Goal: Task Accomplishment & Management: Use online tool/utility

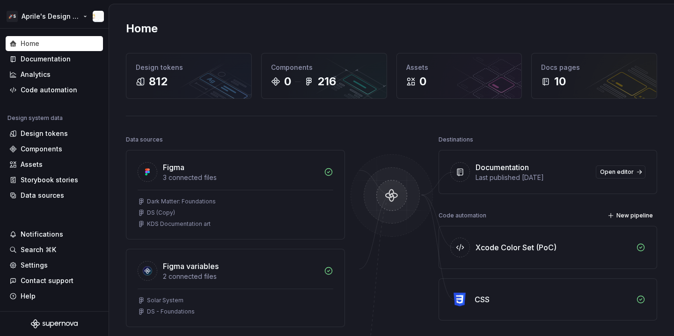
click at [47, 17] on html "🚀S Aprile's Design System Home Documentation Analytics Code automation Design s…" at bounding box center [337, 168] width 674 height 336
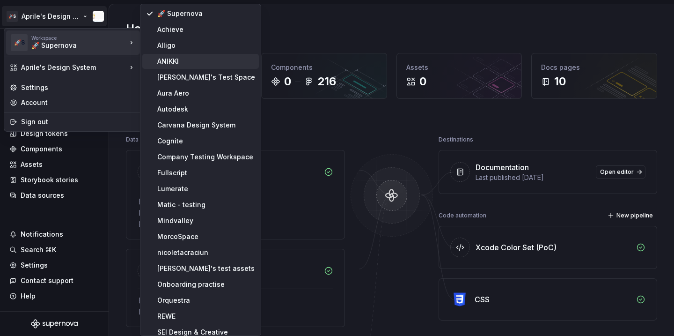
click at [176, 67] on div "ANIKKI" at bounding box center [200, 61] width 117 height 15
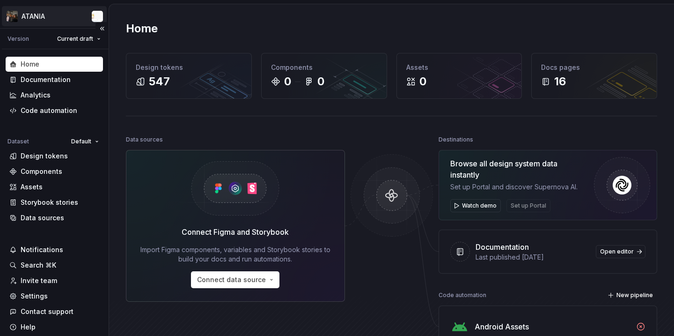
click at [30, 15] on html "ATANIA Version Current draft Home Documentation Analytics Code automation Datas…" at bounding box center [337, 168] width 674 height 336
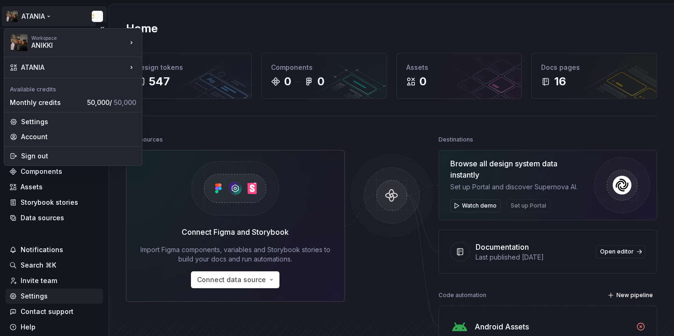
click at [44, 295] on html "ATANIA Version Current draft Home Documentation Analytics Code automation Datas…" at bounding box center [337, 168] width 674 height 336
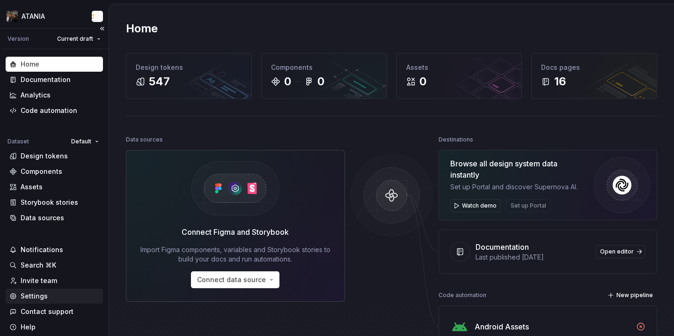
click at [44, 295] on div "Settings" at bounding box center [34, 295] width 27 height 9
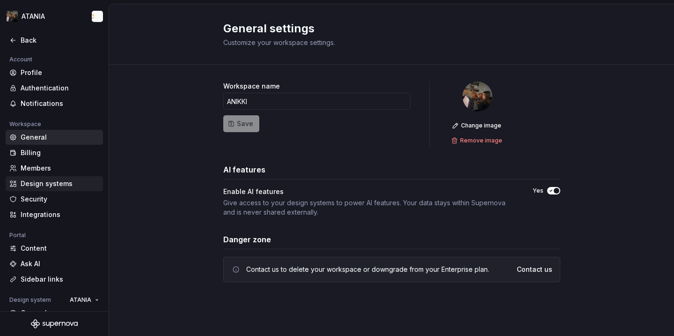
click at [46, 182] on div "Design systems" at bounding box center [60, 183] width 79 height 9
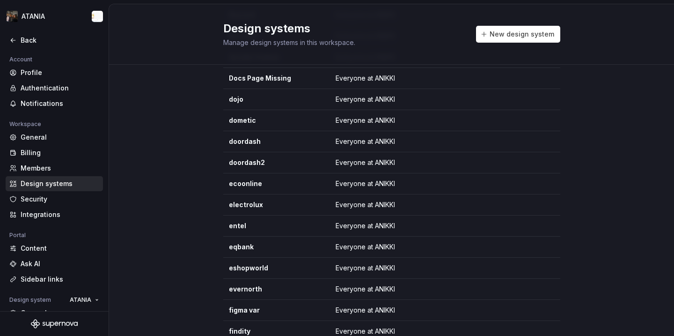
scroll to position [423, 0]
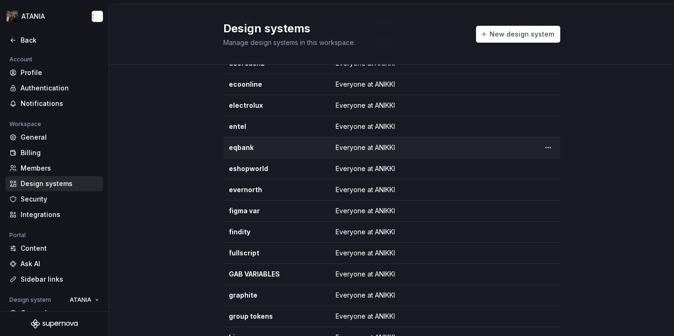
click at [550, 145] on html "ATANIA Back Account Profile Authentication Notifications Workspace General Bill…" at bounding box center [337, 168] width 674 height 336
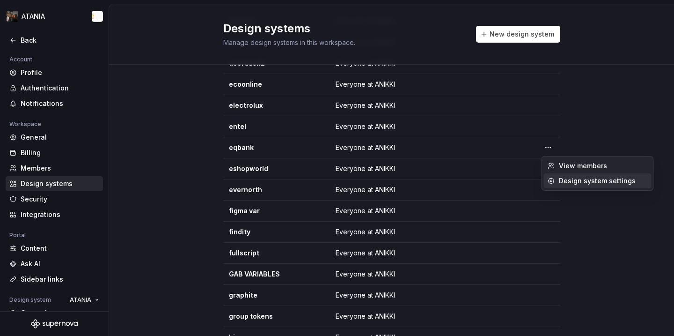
click at [556, 176] on div "Design system settings" at bounding box center [598, 180] width 108 height 15
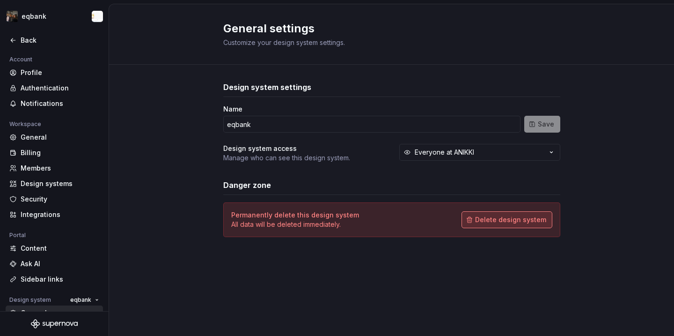
click at [504, 216] on span "Delete design system" at bounding box center [510, 219] width 71 height 9
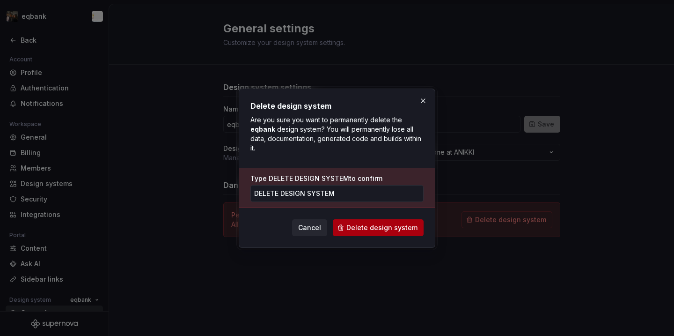
type input "DELETE DESIGN SYSTEM"
click at [407, 235] on button "Delete design system" at bounding box center [378, 227] width 91 height 17
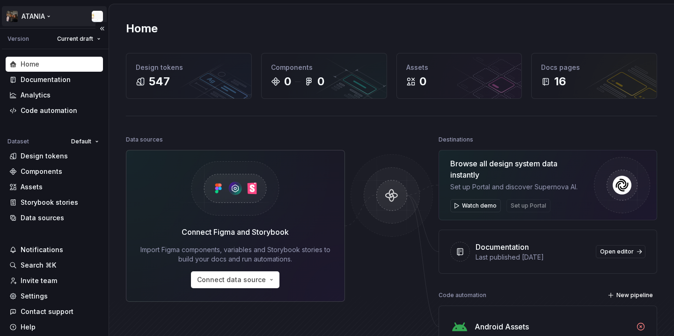
click at [41, 16] on html "ATANIA Version Current draft Home Documentation Analytics Code automation Datas…" at bounding box center [337, 168] width 674 height 336
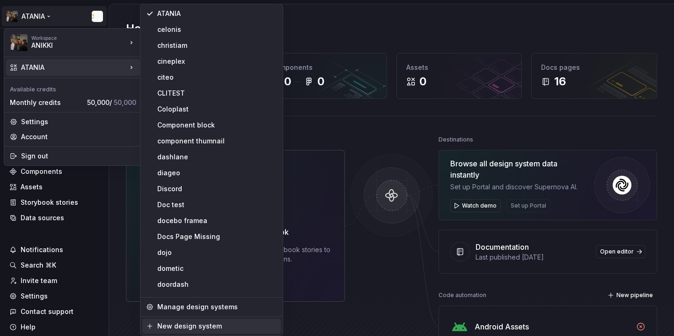
click at [217, 321] on div "New design system" at bounding box center [217, 325] width 120 height 9
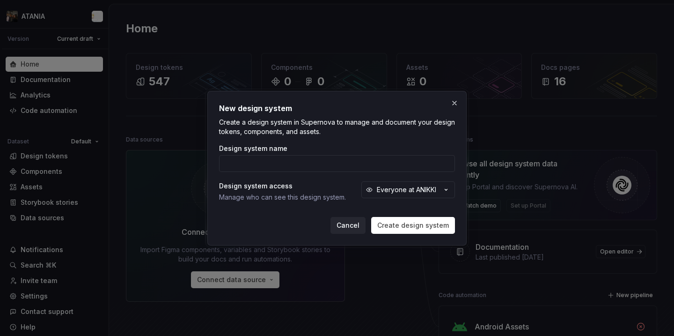
type input "s"
type input "blablacar"
click at [407, 226] on span "Create design system" at bounding box center [413, 224] width 72 height 9
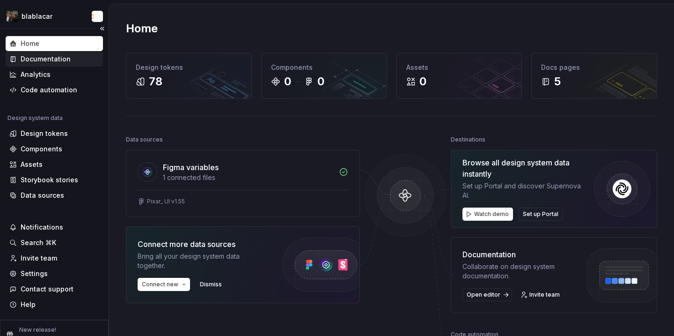
click at [74, 60] on div "Documentation" at bounding box center [54, 58] width 90 height 9
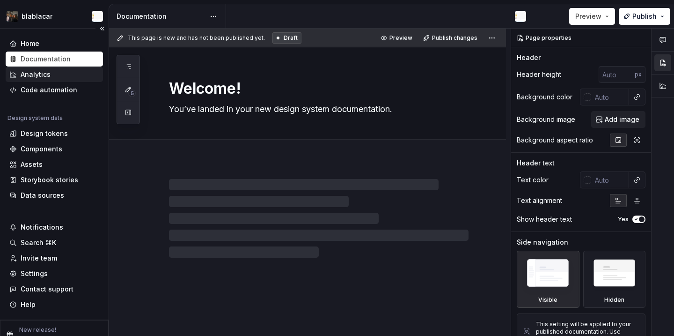
type textarea "*"
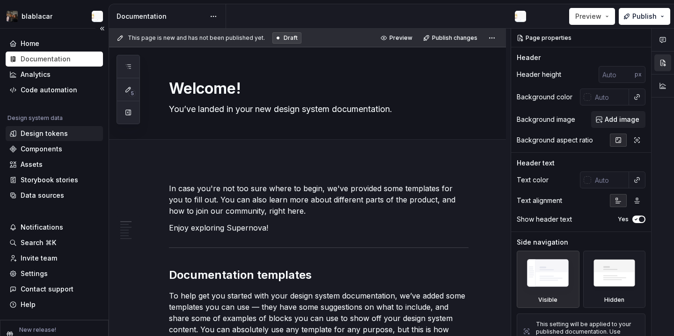
click at [73, 132] on div "Design tokens" at bounding box center [54, 133] width 90 height 9
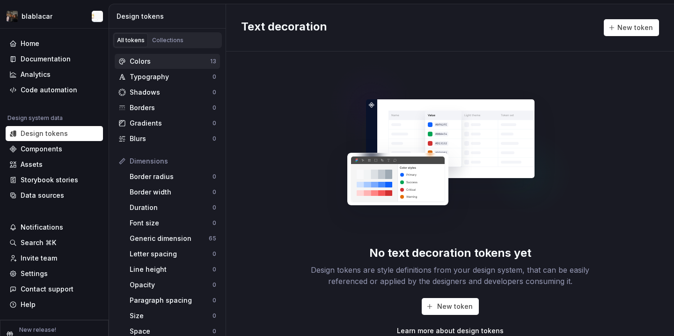
click at [158, 57] on div "Colors" at bounding box center [170, 61] width 81 height 9
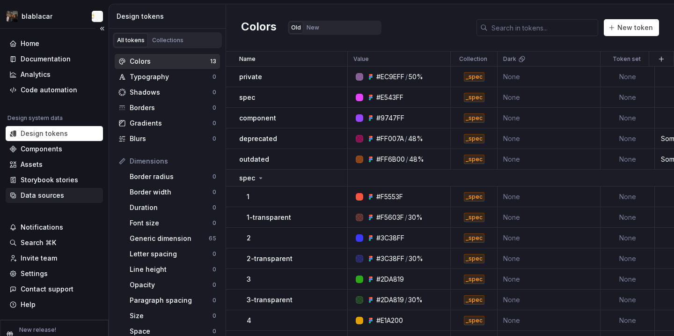
click at [51, 199] on div "Data sources" at bounding box center [43, 195] width 44 height 9
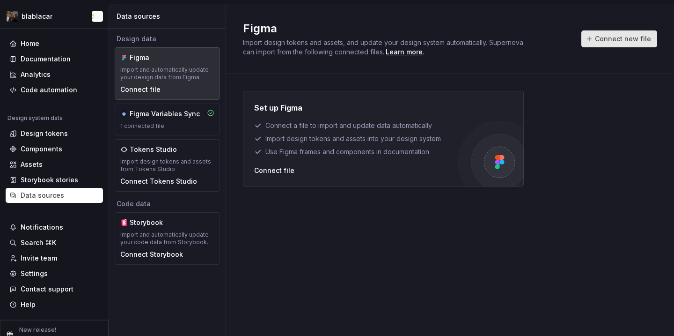
click at [622, 47] on button "Connect new file" at bounding box center [619, 38] width 76 height 17
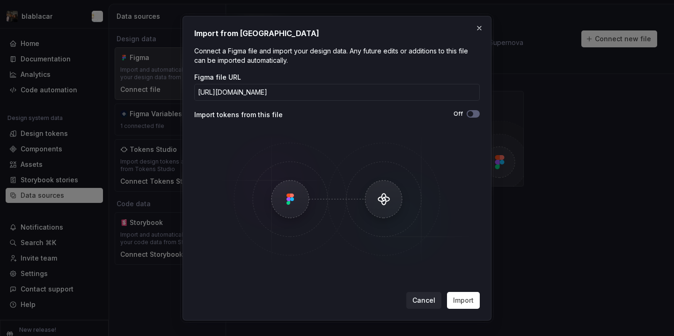
scroll to position [0, 101]
type input "[URL][DOMAIN_NAME]"
click at [475, 116] on button "Off" at bounding box center [473, 113] width 13 height 7
click at [467, 306] on button "Import" at bounding box center [463, 300] width 33 height 17
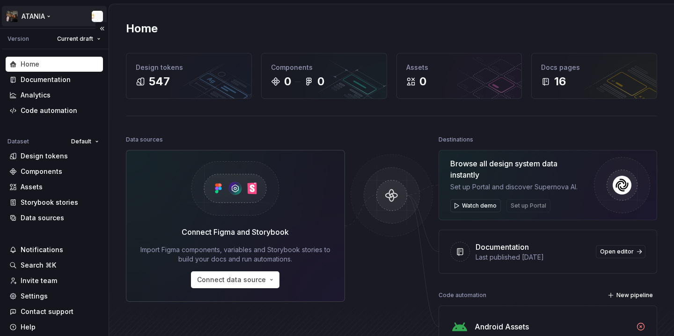
click at [38, 9] on html "ATANIA Version Current draft Home Documentation Analytics Code automation Datas…" at bounding box center [337, 168] width 674 height 336
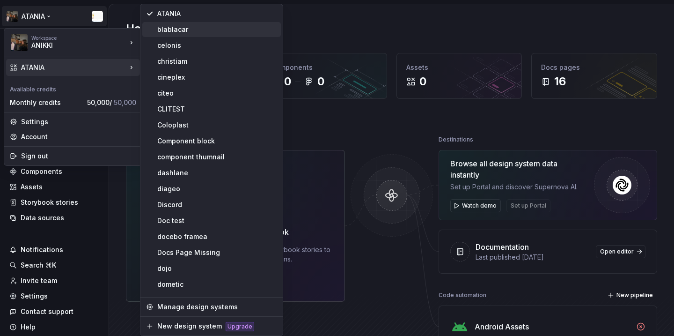
click at [169, 34] on div "blablacar" at bounding box center [217, 29] width 120 height 9
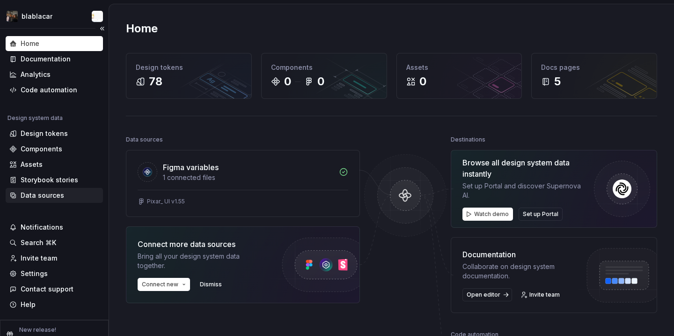
click at [51, 191] on div "Data sources" at bounding box center [43, 195] width 44 height 9
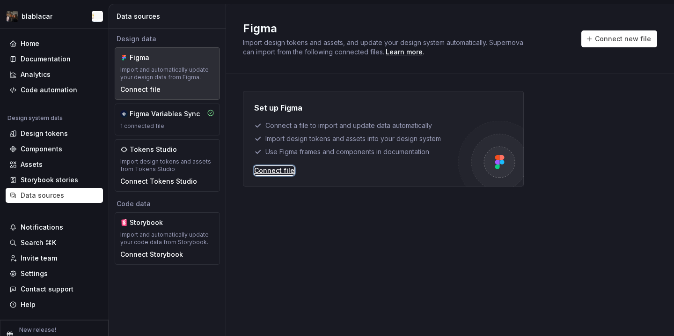
click at [285, 171] on div "Connect file" at bounding box center [274, 170] width 40 height 9
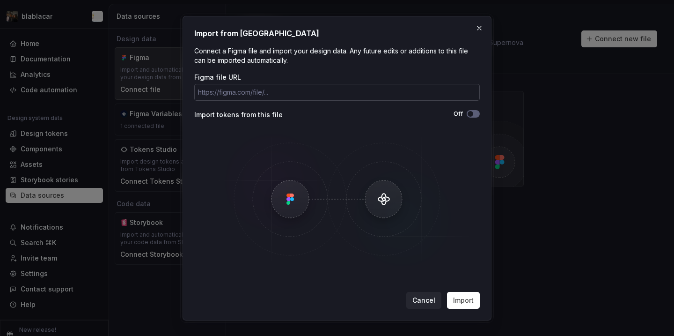
type input "https://linear.app/supernova-io/issue/RCT-6357/fe-bug-or-users-are-unable-to-se…"
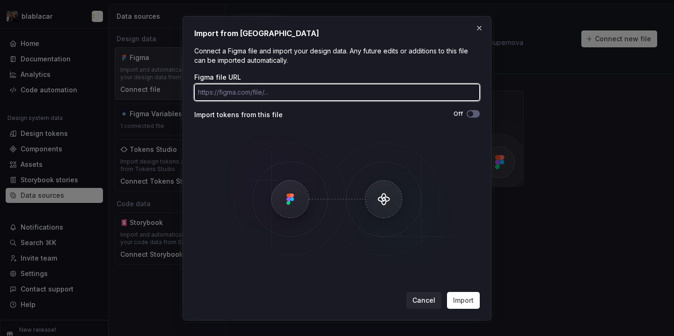
paste input "[URL][DOMAIN_NAME]"
type input "[URL][DOMAIN_NAME]"
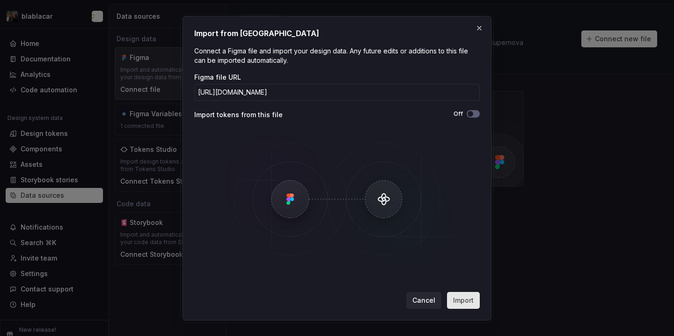
click at [468, 295] on span "Import" at bounding box center [463, 299] width 21 height 9
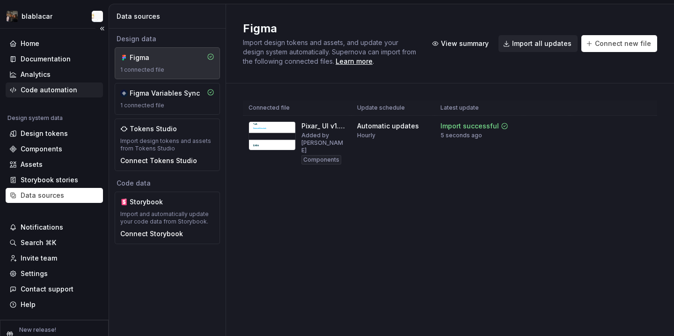
click at [52, 89] on div "Code automation" at bounding box center [49, 89] width 57 height 9
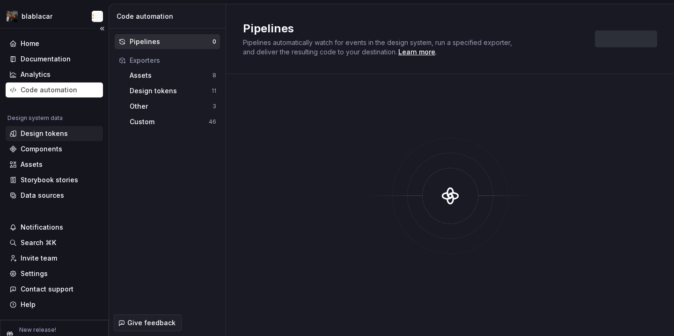
click at [44, 135] on div "Design tokens" at bounding box center [44, 133] width 47 height 9
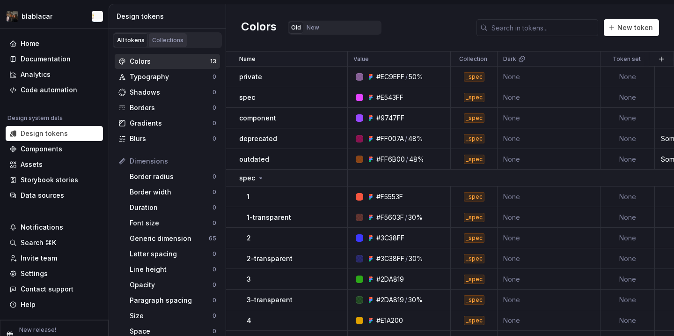
click at [155, 38] on div "Collections" at bounding box center [167, 40] width 31 height 7
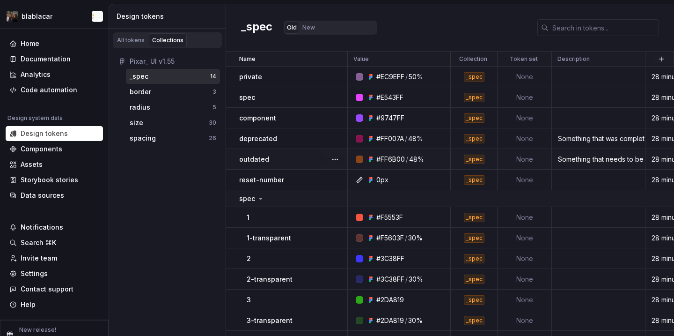
scroll to position [36, 0]
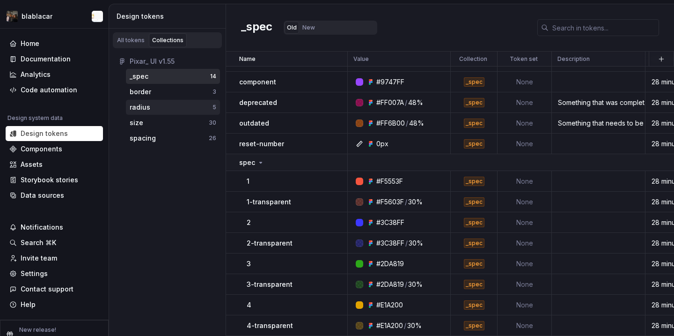
click at [183, 100] on div "radius 5" at bounding box center [173, 107] width 94 height 15
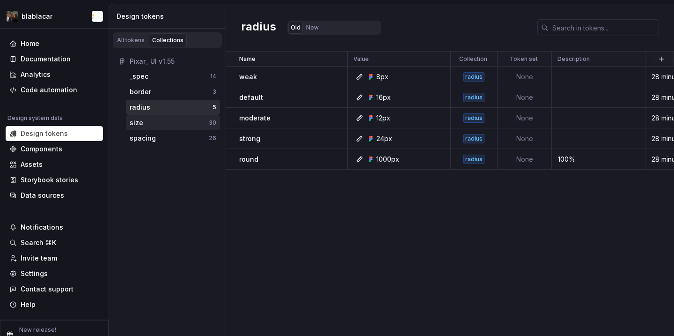
click at [196, 122] on div "size" at bounding box center [169, 122] width 79 height 9
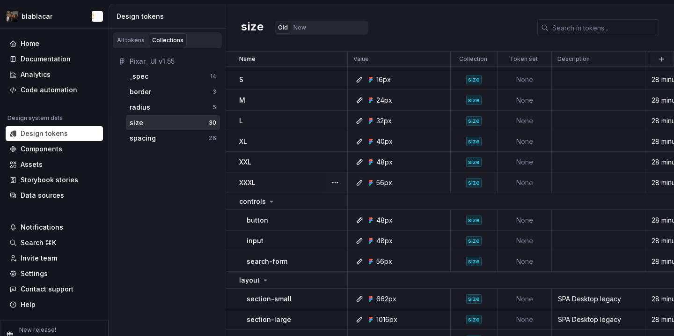
scroll to position [159, 0]
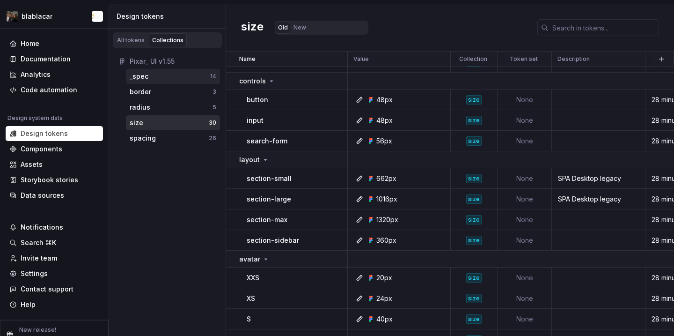
click at [142, 82] on div "_spec 14" at bounding box center [173, 76] width 94 height 15
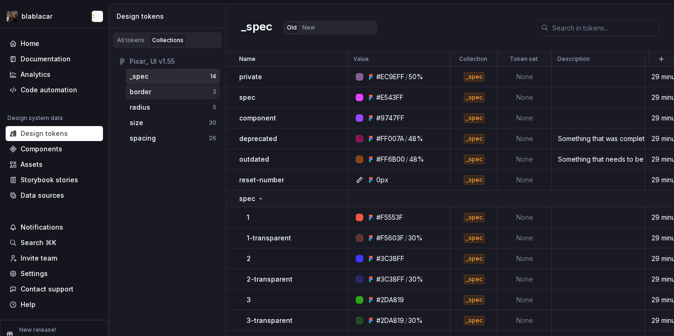
click at [155, 95] on div "border" at bounding box center [171, 91] width 83 height 9
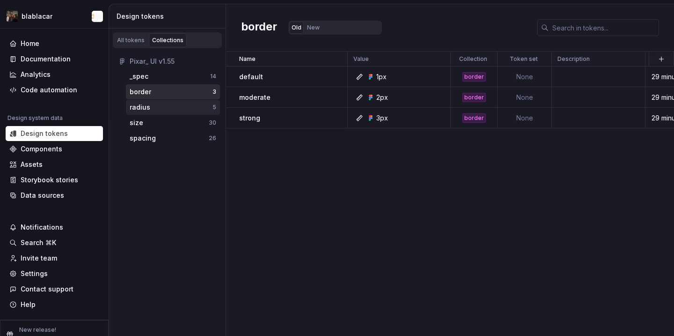
click at [163, 112] on div "radius 5" at bounding box center [173, 107] width 94 height 15
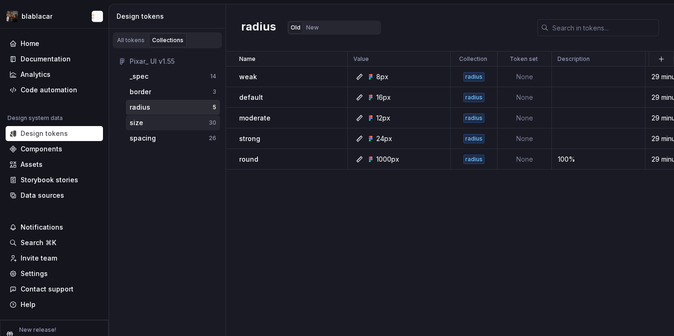
click at [165, 125] on div "size" at bounding box center [169, 122] width 79 height 9
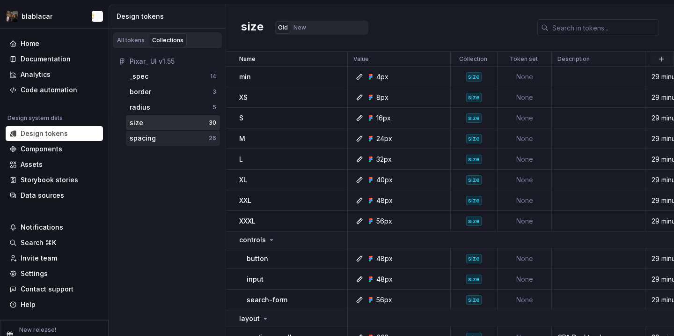
click at [163, 134] on div "spacing" at bounding box center [169, 137] width 79 height 9
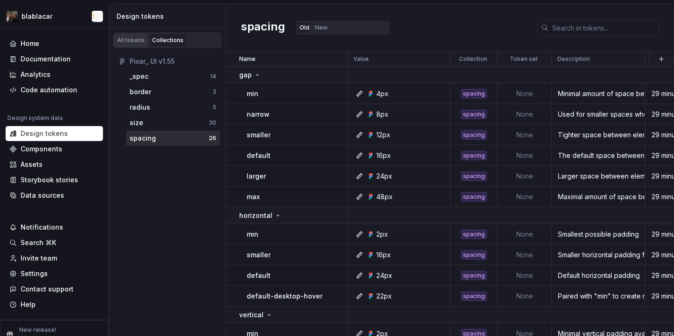
click at [123, 42] on div "All tokens" at bounding box center [131, 40] width 28 height 7
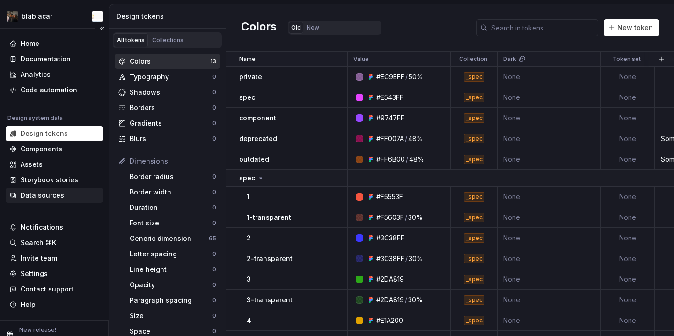
click at [79, 193] on div "Data sources" at bounding box center [54, 195] width 90 height 9
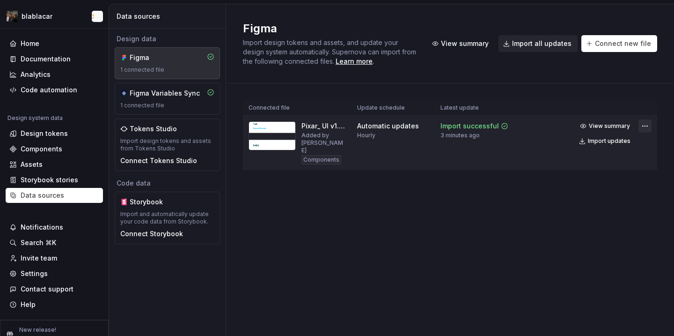
click at [644, 126] on html "blablacar Home Documentation Analytics Code automation Design system data Desig…" at bounding box center [337, 168] width 674 height 336
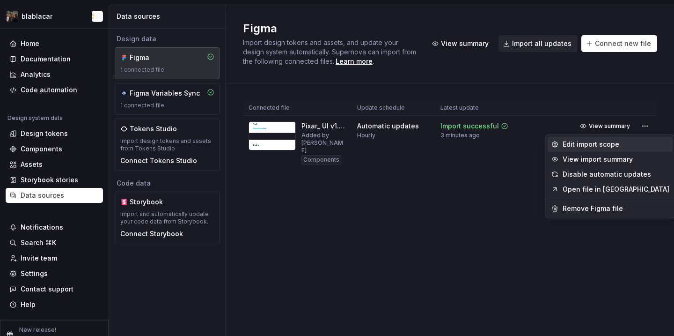
click at [625, 146] on div "Edit import scope" at bounding box center [616, 143] width 107 height 9
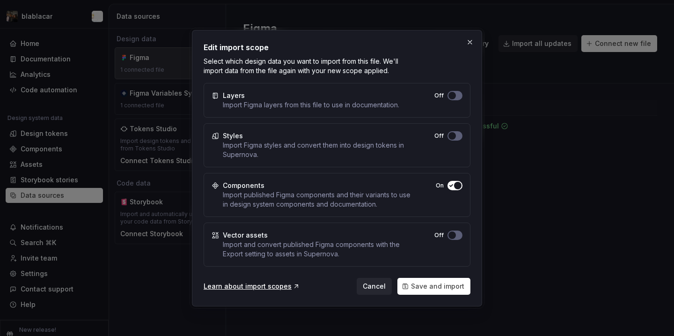
click at [455, 140] on div "Styles Import Figma styles and convert them into design tokens in Supernova. Off" at bounding box center [337, 145] width 267 height 44
click at [455, 139] on button "Off" at bounding box center [455, 135] width 15 height 9
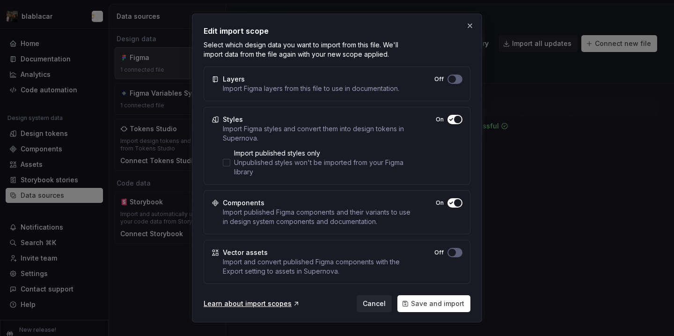
click at [427, 293] on div "Learn about import scopes Cancel Save and import" at bounding box center [337, 301] width 267 height 21
click at [429, 301] on span "Save and import" at bounding box center [437, 303] width 53 height 9
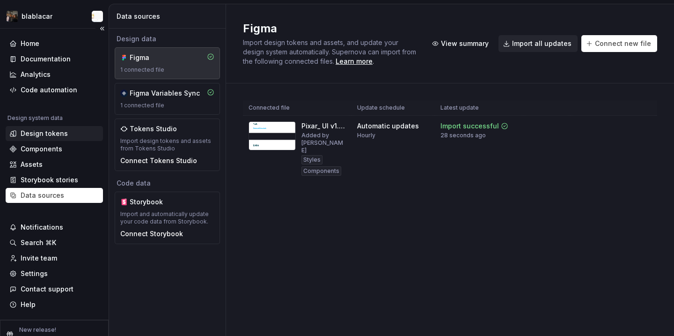
click at [67, 134] on div "Design tokens" at bounding box center [54, 133] width 90 height 9
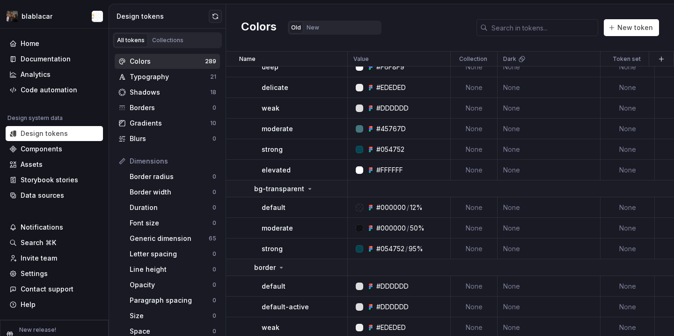
scroll to position [323, 0]
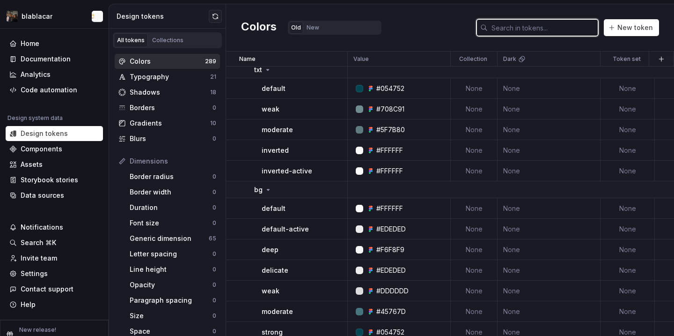
click at [532, 29] on input "text" at bounding box center [543, 27] width 110 height 17
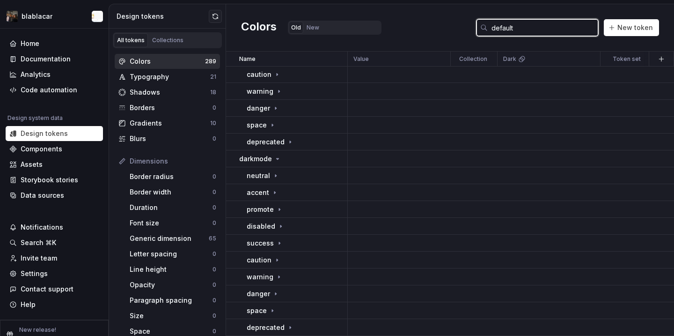
scroll to position [102, 0]
click at [506, 32] on input "default" at bounding box center [543, 27] width 110 height 17
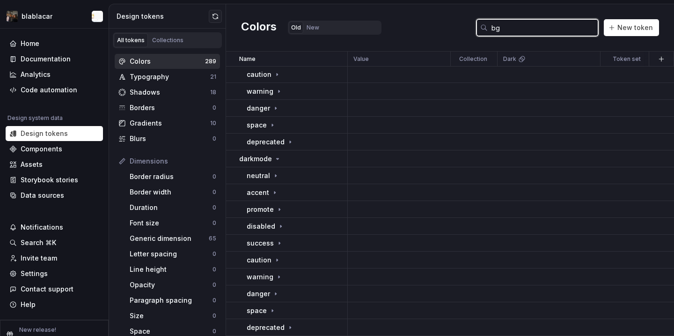
click at [515, 24] on input "bg" at bounding box center [543, 27] width 110 height 17
type input "bg"
click at [517, 31] on input "bg" at bounding box center [543, 27] width 110 height 17
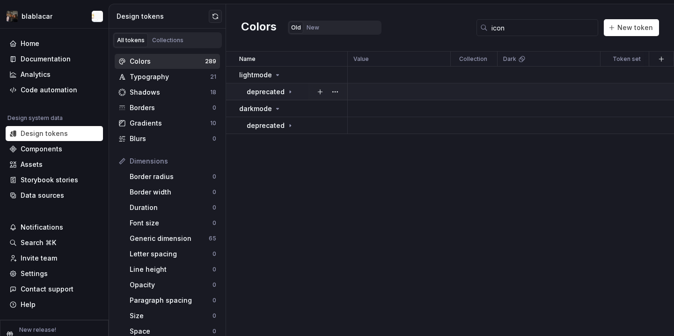
click at [277, 89] on p "deprecated" at bounding box center [266, 91] width 38 height 9
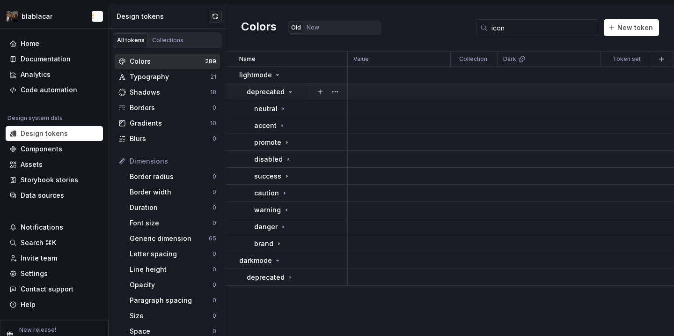
drag, startPoint x: 281, startPoint y: 92, endPoint x: 281, endPoint y: 87, distance: 5.1
click at [281, 87] on p "deprecated" at bounding box center [266, 91] width 38 height 9
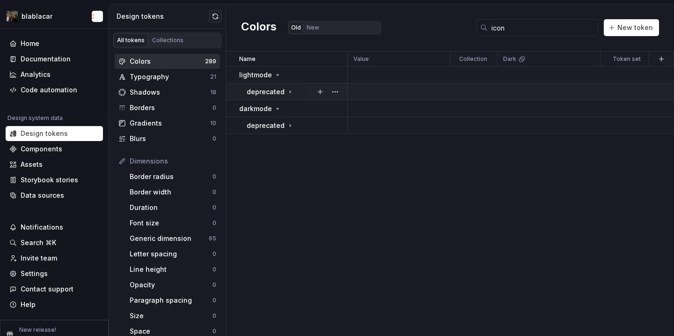
click at [282, 95] on p "deprecated" at bounding box center [266, 91] width 38 height 9
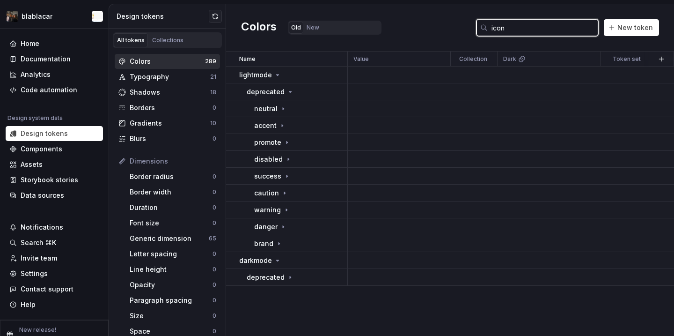
click at [528, 29] on input "icon" at bounding box center [543, 27] width 110 height 17
type input "border"
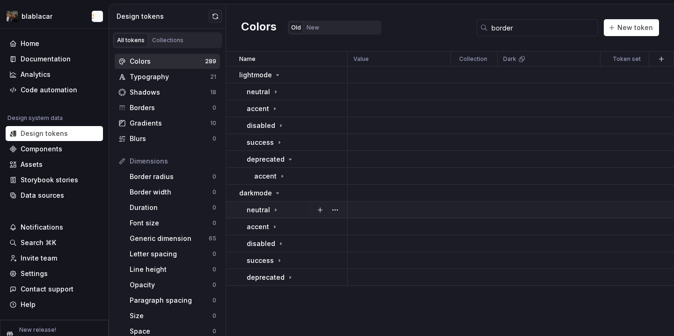
click at [265, 211] on p "neutral" at bounding box center [258, 209] width 23 height 9
click at [278, 227] on icon at bounding box center [281, 226] width 7 height 7
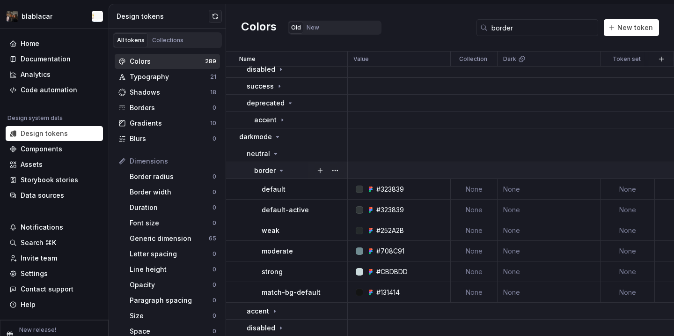
scroll to position [64, 0]
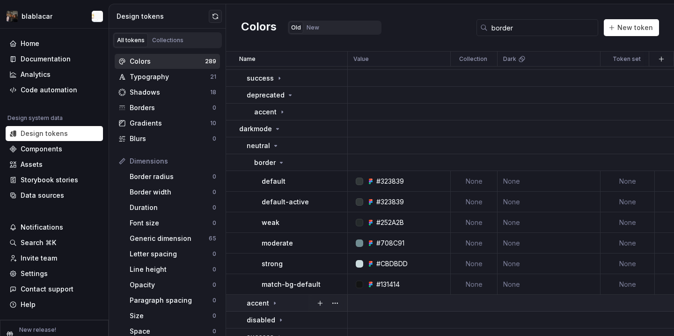
click at [279, 297] on td "accent" at bounding box center [287, 302] width 122 height 17
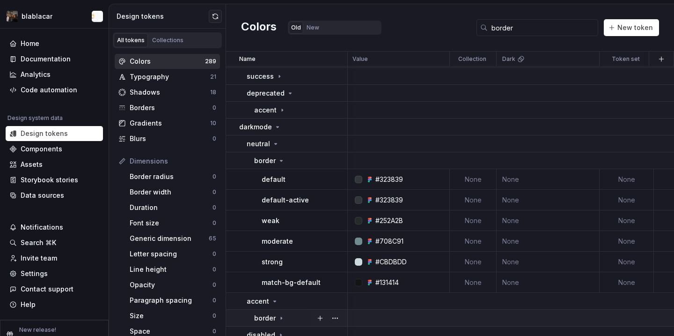
click at [284, 315] on div "border" at bounding box center [300, 317] width 93 height 9
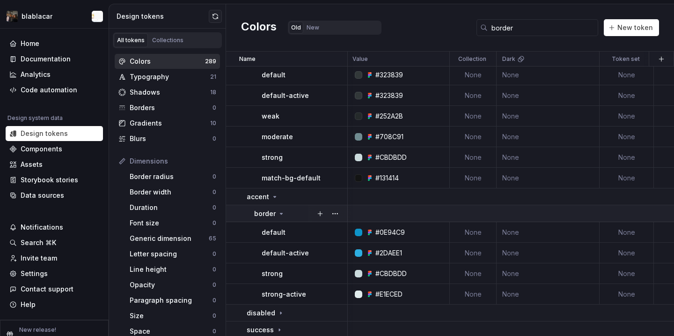
scroll to position [190, 1]
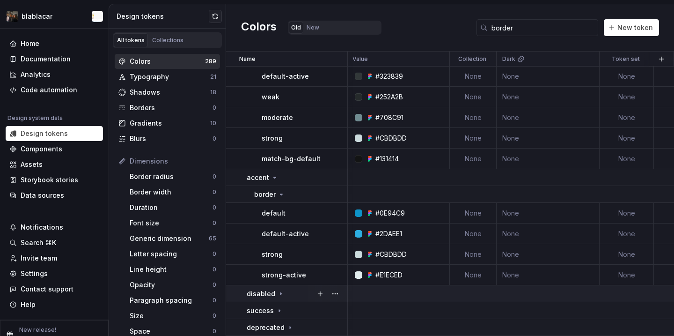
click at [273, 300] on td "disabled" at bounding box center [287, 293] width 122 height 17
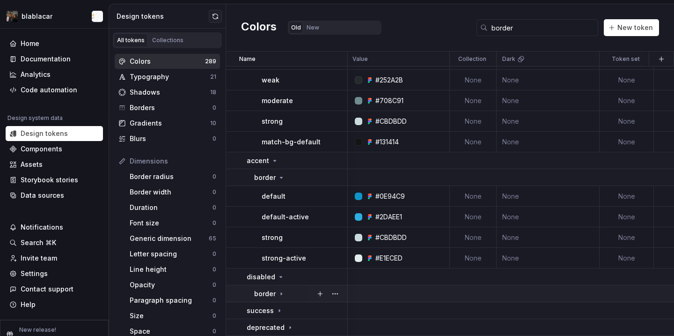
click at [279, 291] on icon at bounding box center [281, 293] width 7 height 7
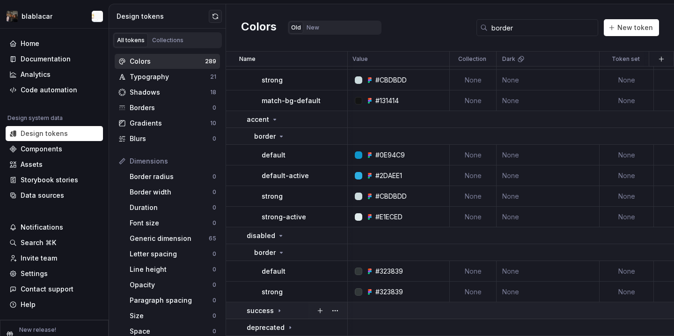
click at [276, 311] on icon at bounding box center [279, 310] width 7 height 7
click at [286, 329] on div "border" at bounding box center [300, 327] width 93 height 9
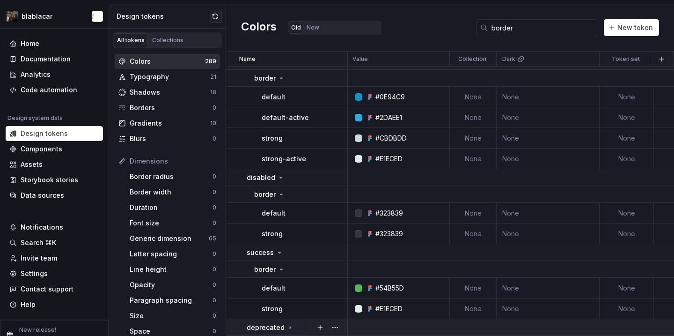
click at [284, 328] on div "deprecated" at bounding box center [270, 327] width 47 height 9
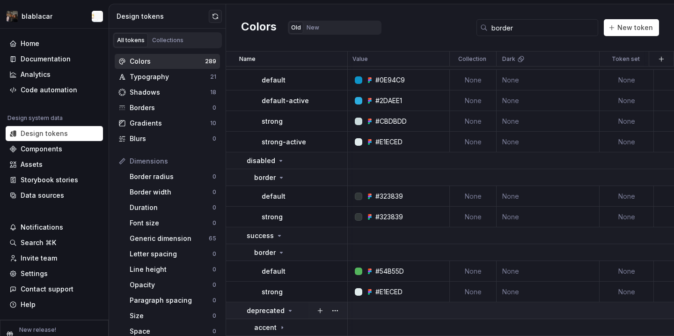
click at [284, 328] on icon at bounding box center [282, 326] width 7 height 7
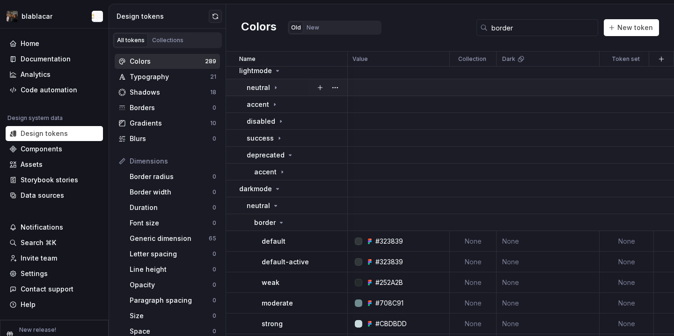
scroll to position [6, 2]
click at [273, 88] on icon at bounding box center [275, 85] width 7 height 7
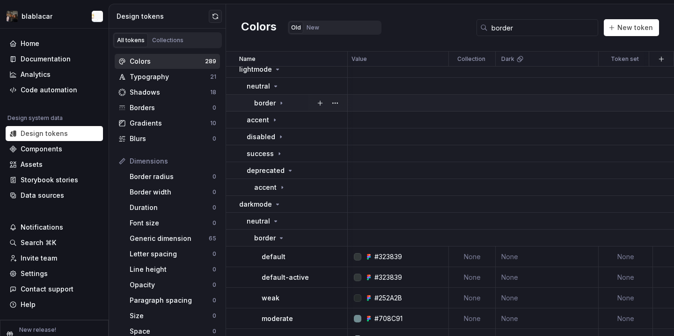
click at [278, 105] on icon at bounding box center [281, 102] width 7 height 7
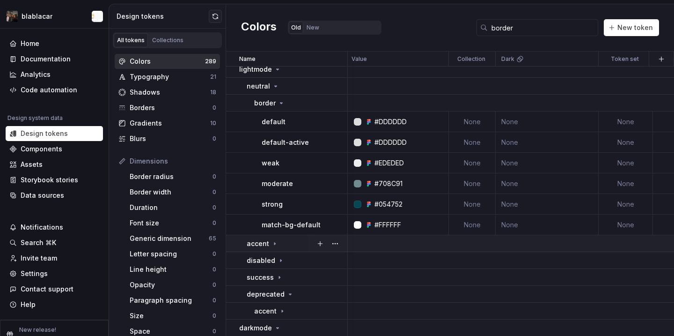
click at [277, 247] on div "accent" at bounding box center [297, 243] width 100 height 9
click at [281, 267] on td "border" at bounding box center [287, 260] width 122 height 17
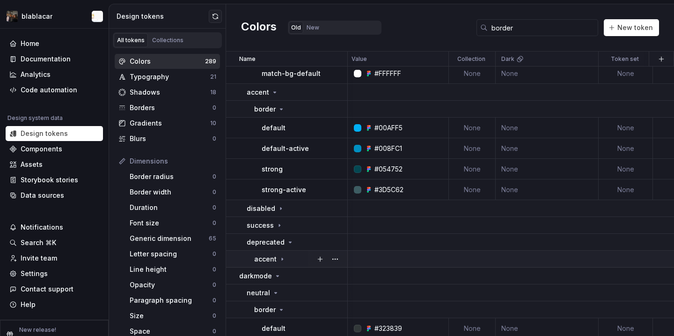
scroll to position [164, 2]
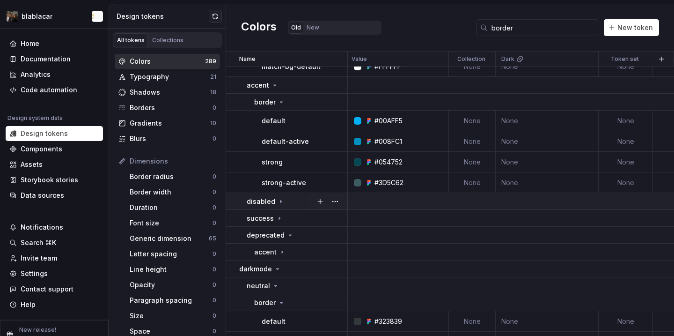
click at [267, 197] on p "disabled" at bounding box center [261, 201] width 29 height 9
click at [278, 219] on icon at bounding box center [281, 217] width 7 height 7
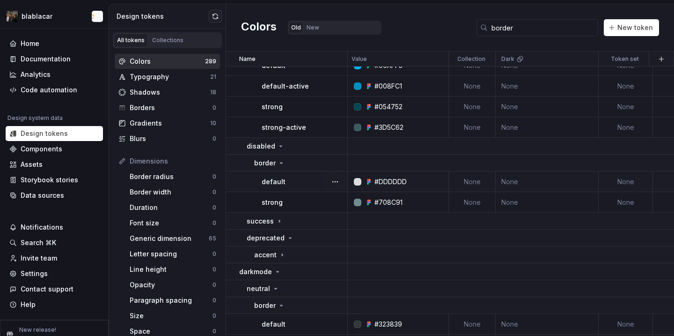
scroll to position [225, 2]
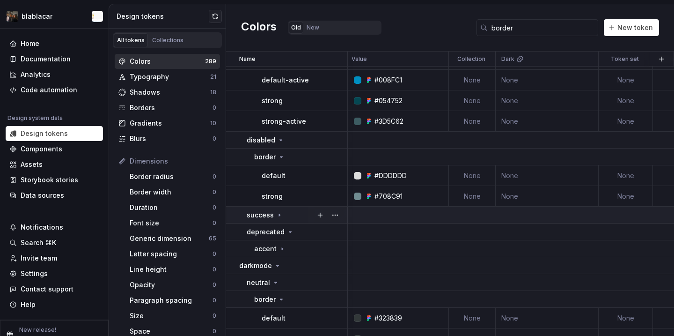
click at [276, 212] on icon at bounding box center [279, 214] width 7 height 7
click at [276, 231] on div "border" at bounding box center [269, 231] width 31 height 9
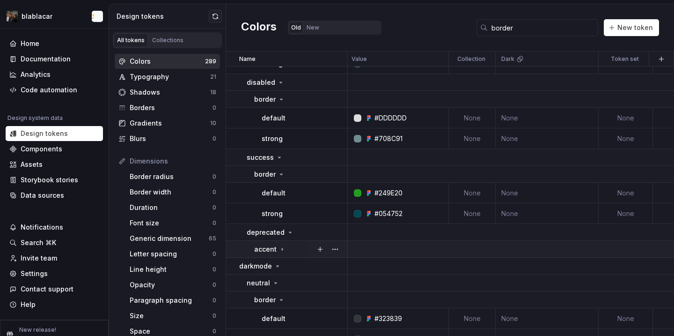
scroll to position [284, 2]
click at [277, 227] on p "deprecated" at bounding box center [266, 230] width 38 height 9
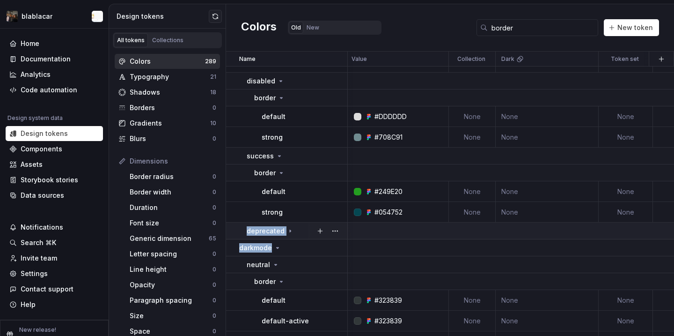
drag, startPoint x: 277, startPoint y: 250, endPoint x: 281, endPoint y: 226, distance: 25.2
click at [281, 226] on tbody "default-active #DDDDDD None None None 2 minutes ago weak #EDEDED None None None…" at bounding box center [530, 255] width 613 height 947
click at [286, 233] on icon at bounding box center [289, 230] width 7 height 7
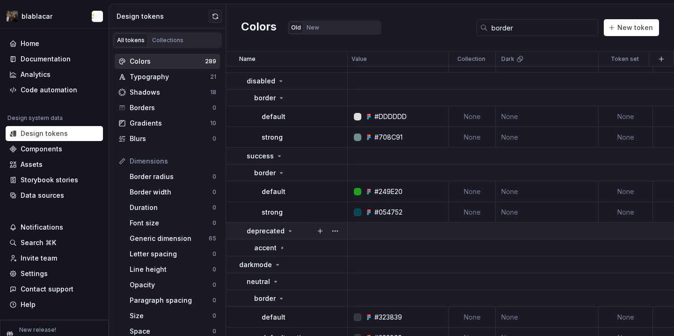
click at [286, 233] on icon at bounding box center [289, 230] width 7 height 7
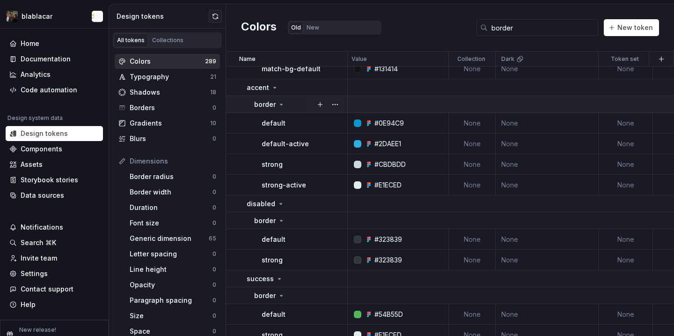
scroll to position [678, 2]
